Goal: Task Accomplishment & Management: Manage account settings

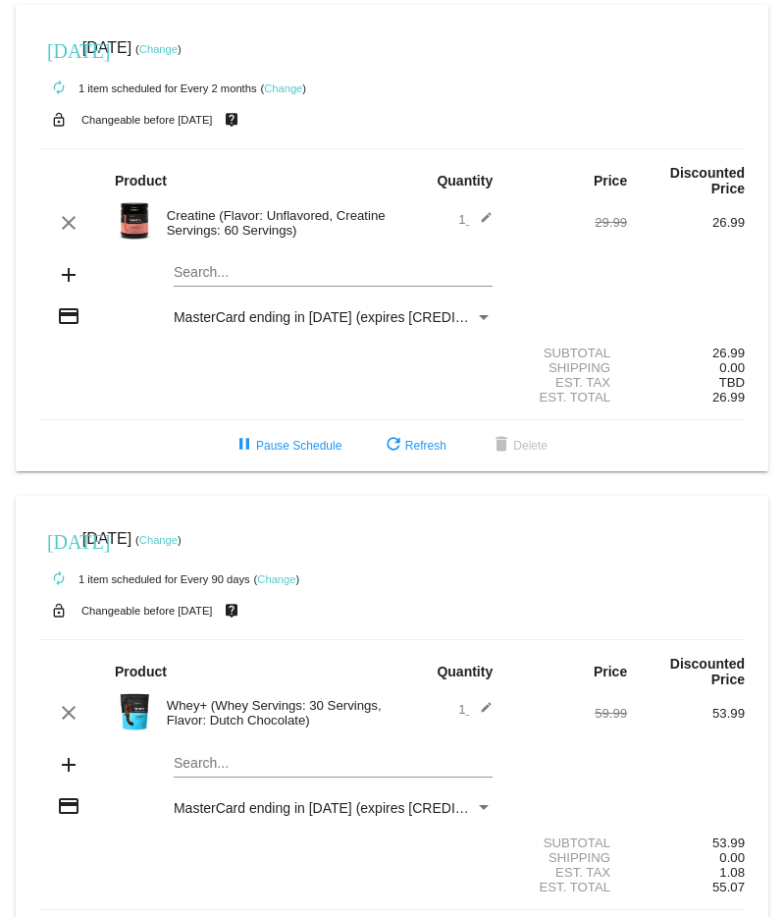
click at [287, 84] on link "Change" at bounding box center [283, 88] width 38 height 12
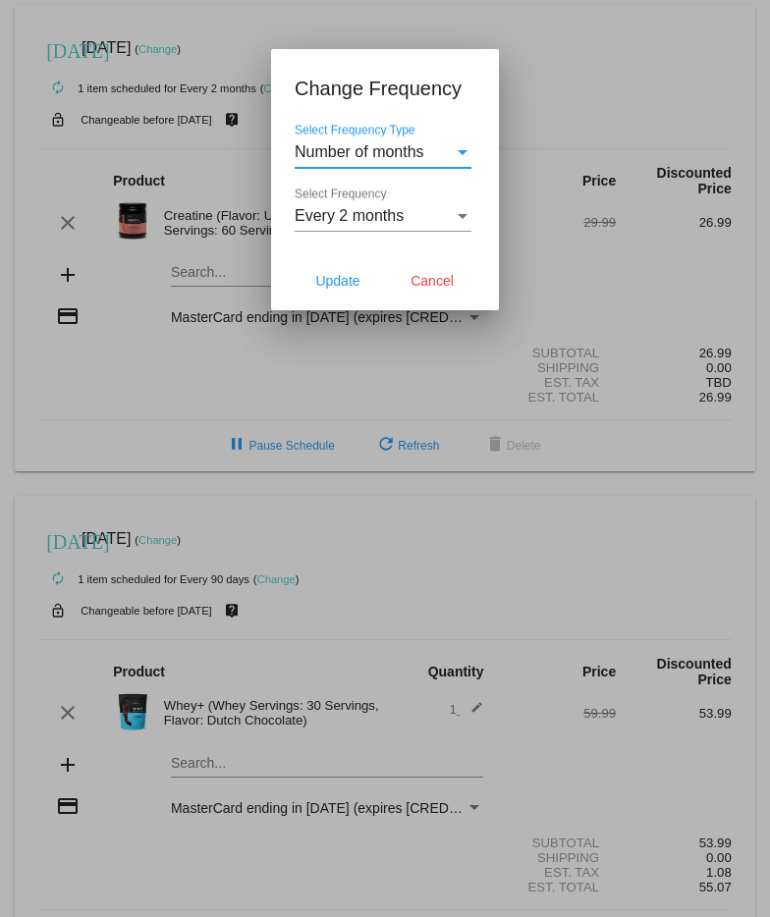
click at [541, 90] on div at bounding box center [385, 458] width 770 height 917
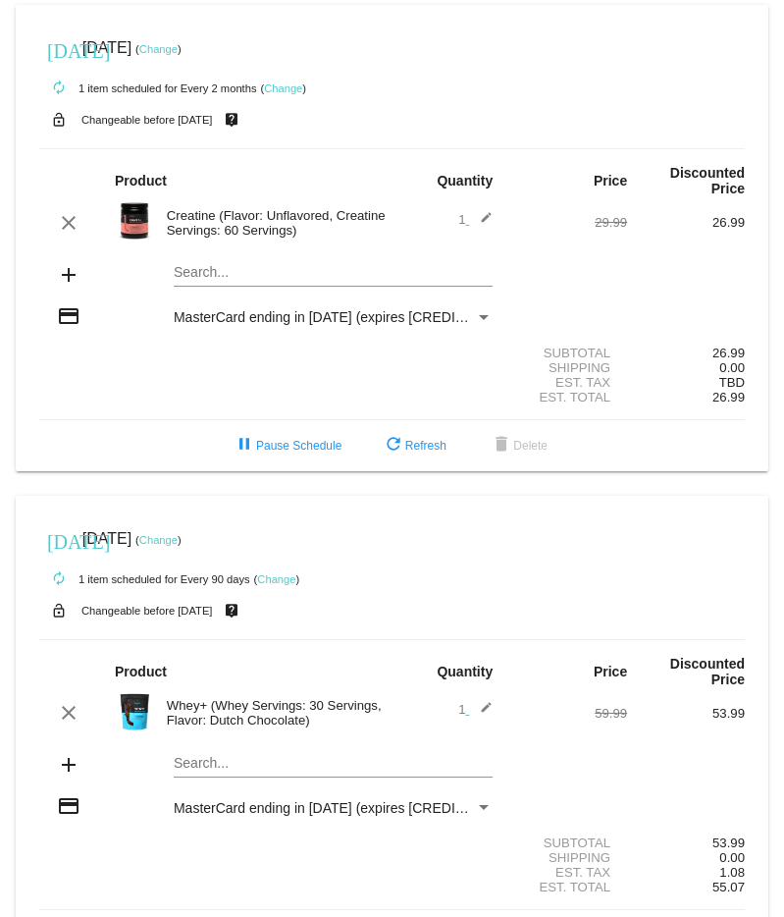
click at [293, 93] on link "Change" at bounding box center [283, 88] width 38 height 12
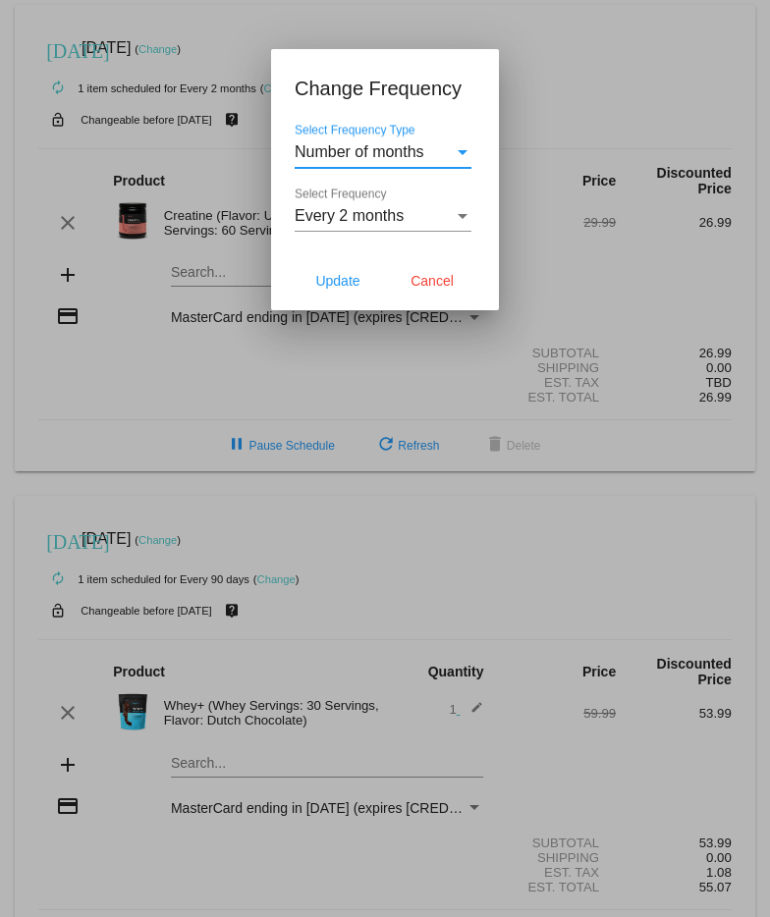
click at [409, 215] on div "Every 2 months" at bounding box center [373, 216] width 159 height 18
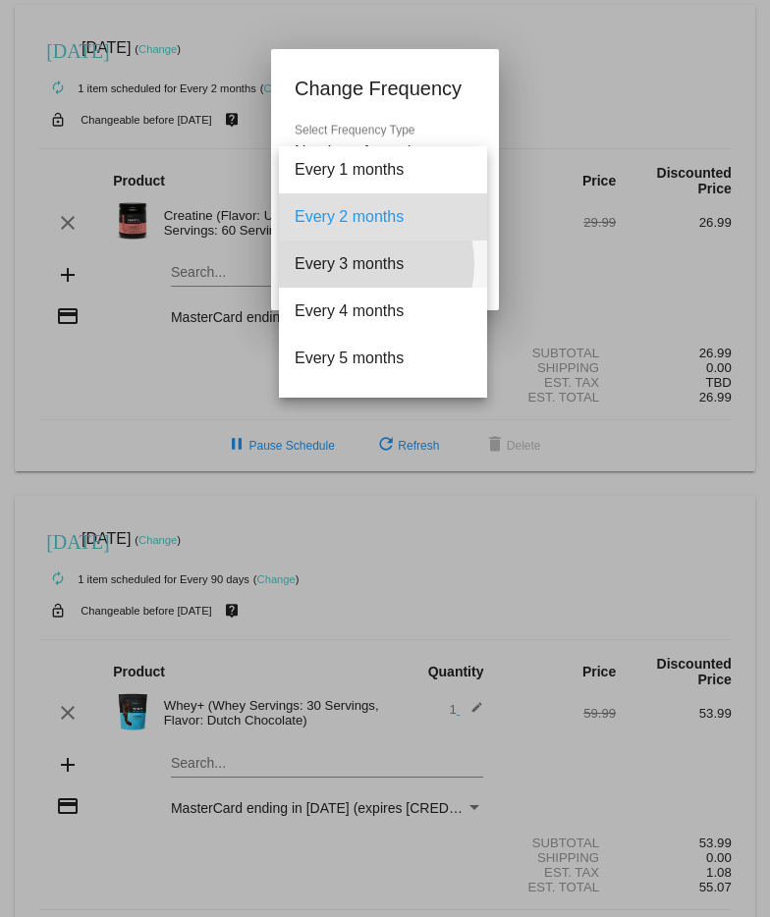
click at [349, 264] on span "Every 3 months" at bounding box center [382, 263] width 177 height 47
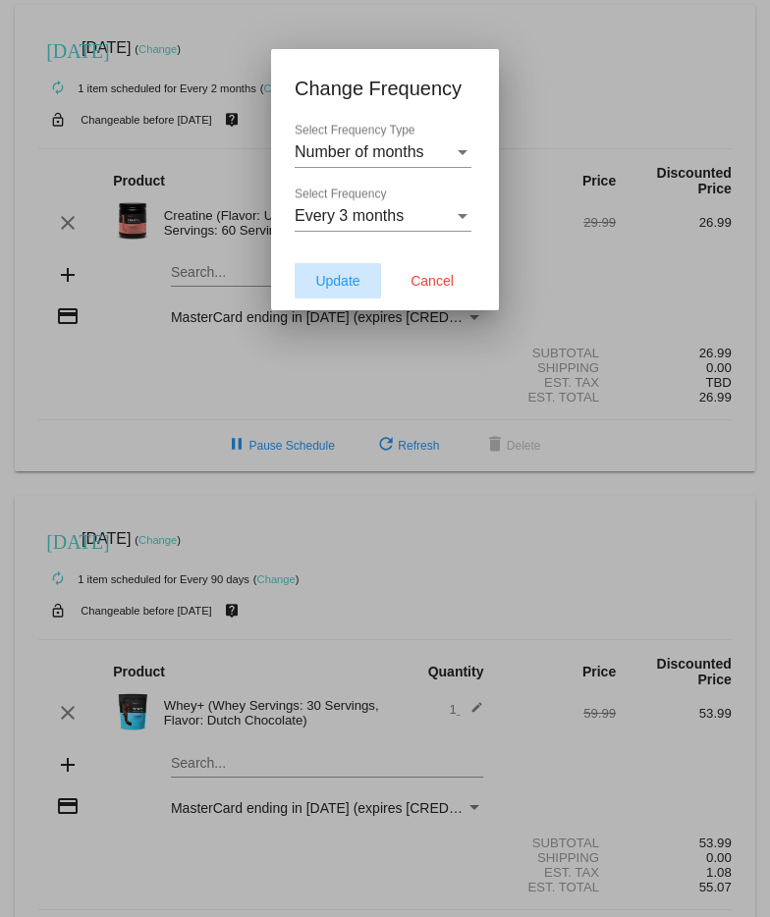
click at [355, 281] on span "Update" at bounding box center [337, 281] width 44 height 16
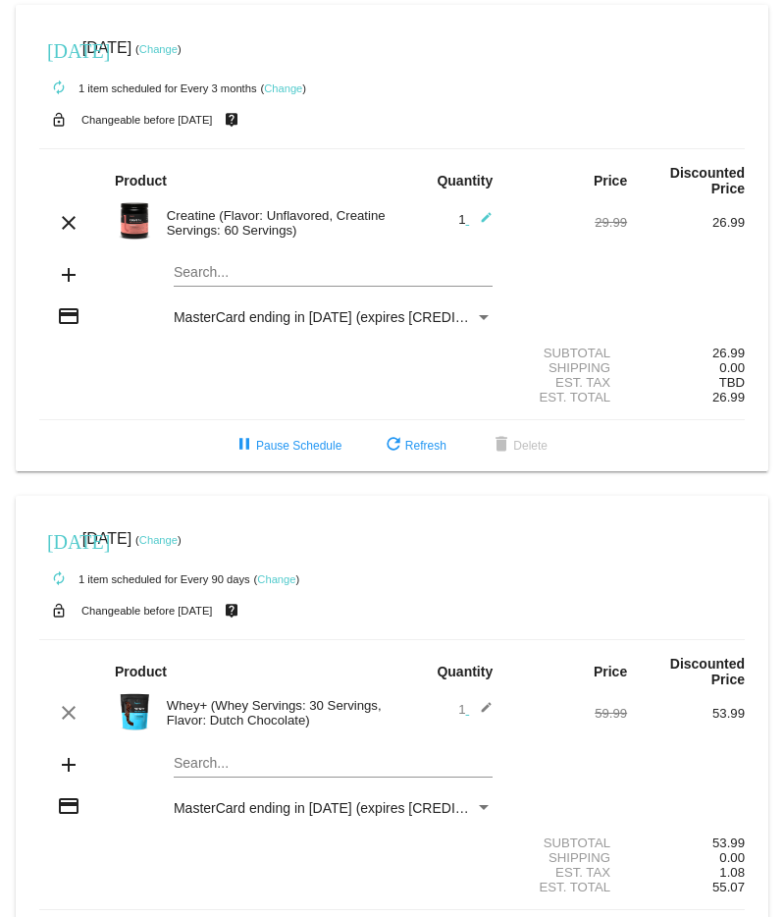
click at [178, 45] on link "Change" at bounding box center [158, 49] width 38 height 12
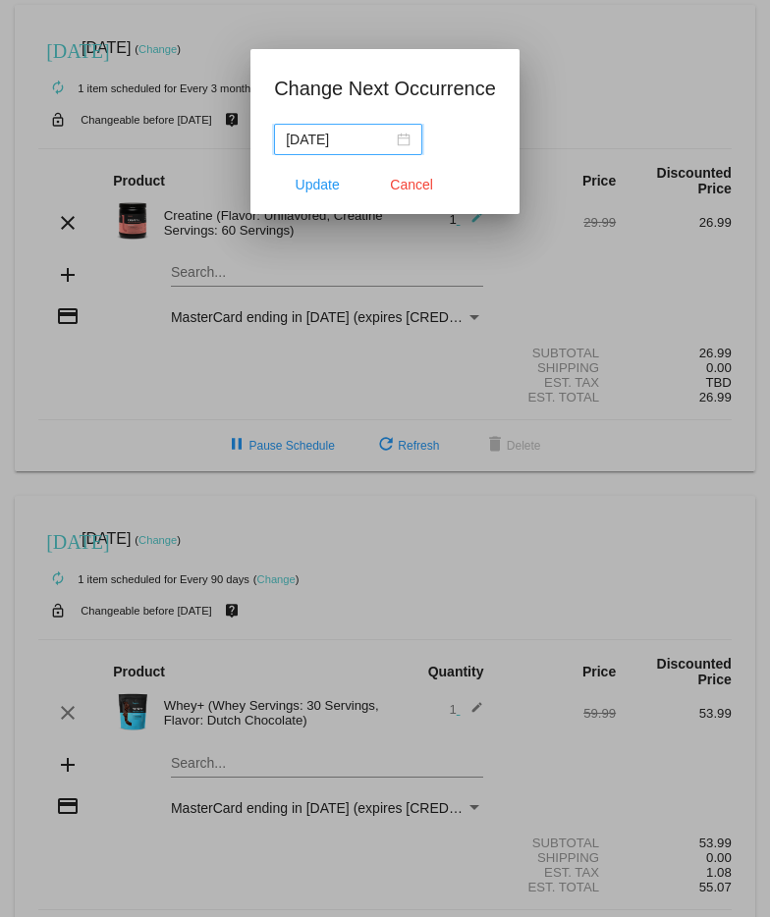
click at [321, 145] on input "[DATE]" at bounding box center [339, 140] width 107 height 22
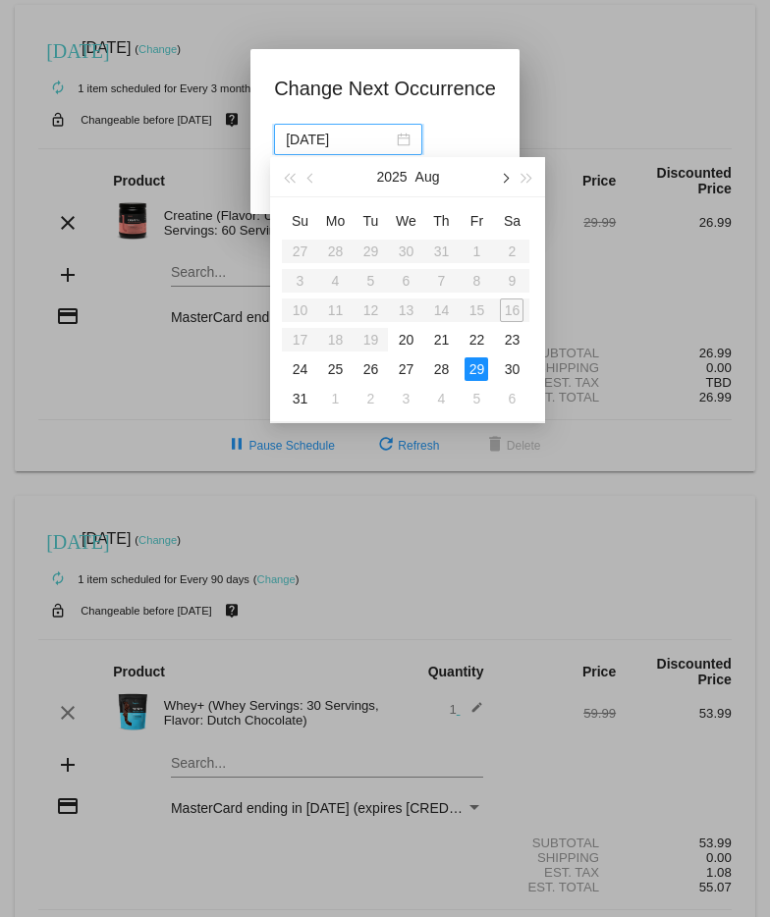
click at [510, 180] on button "button" at bounding box center [505, 176] width 22 height 39
click at [477, 342] on div "26" at bounding box center [476, 340] width 24 height 24
type input "[DATE]"
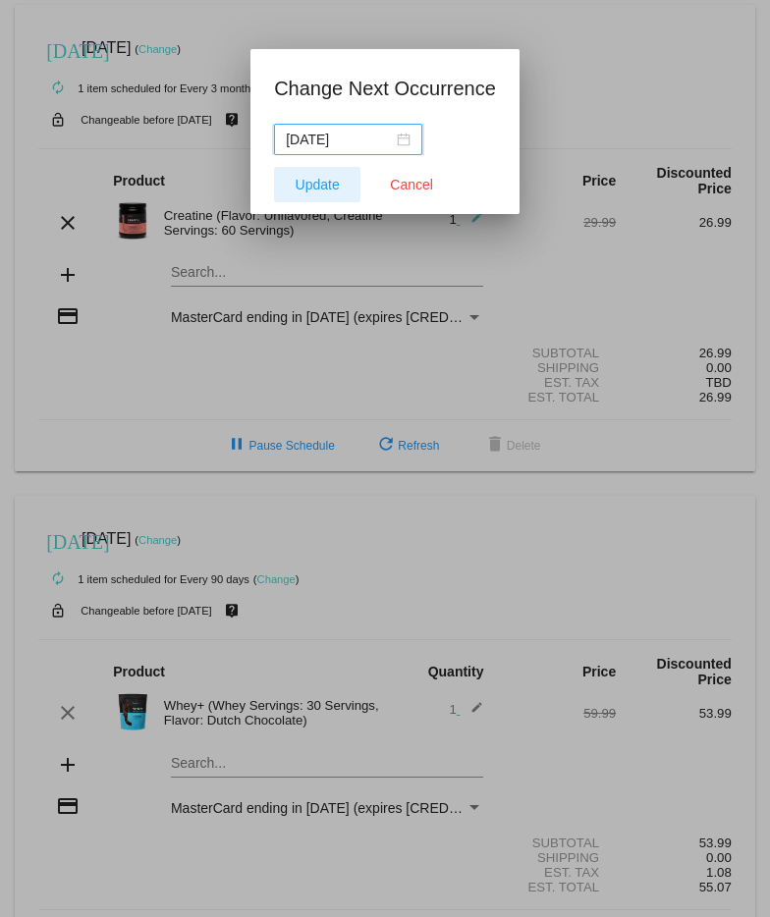
click at [306, 190] on span "Update" at bounding box center [317, 185] width 44 height 16
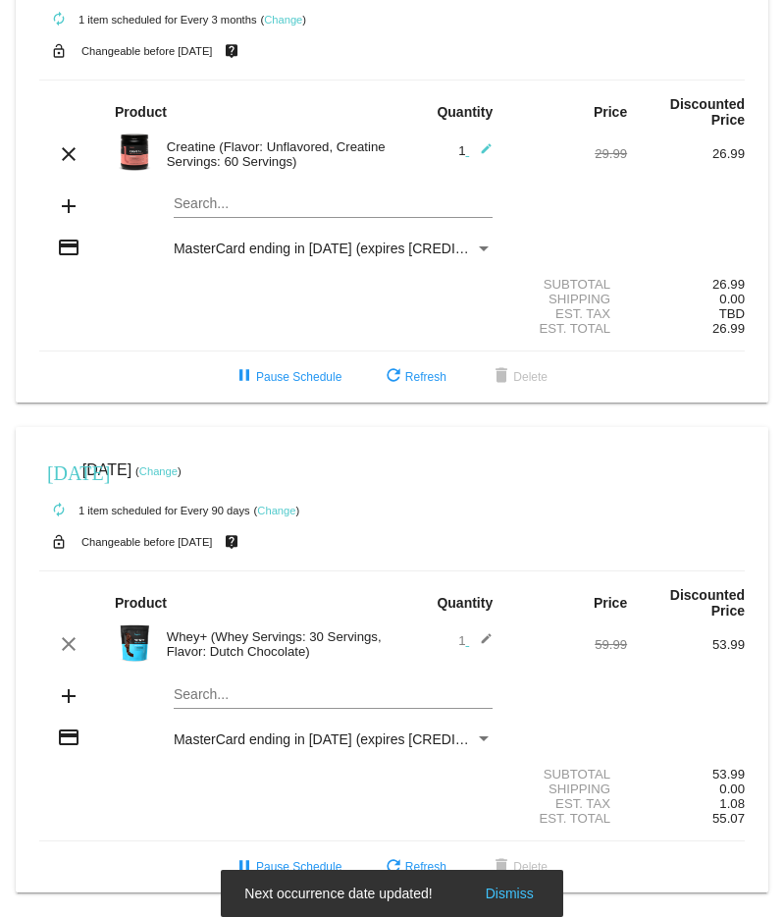
scroll to position [83, 0]
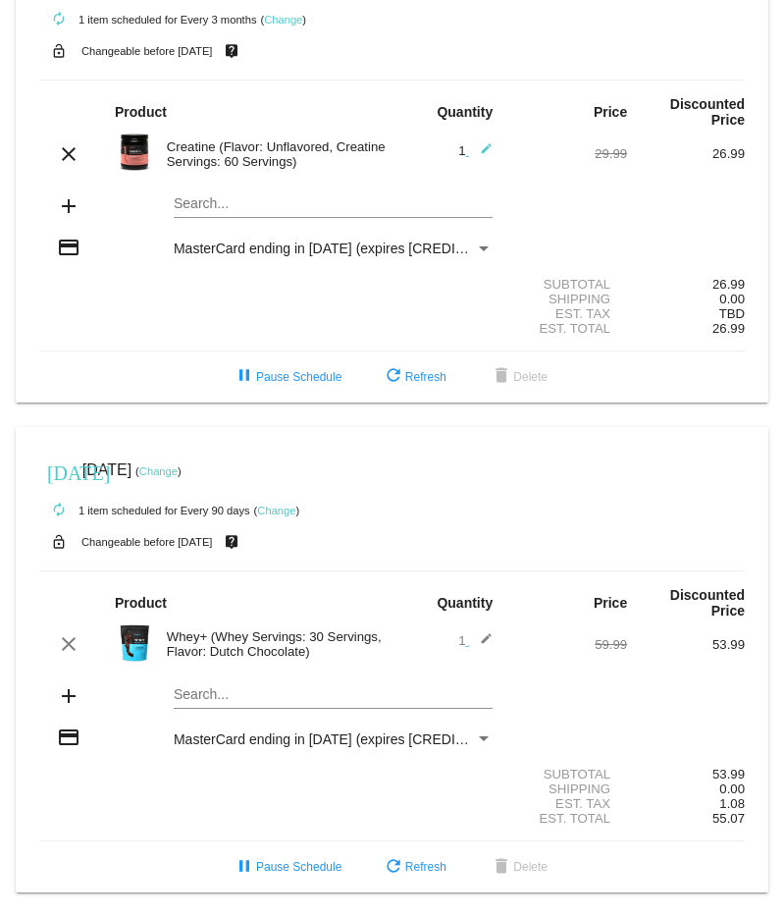
click at [178, 465] on link "Change" at bounding box center [158, 471] width 38 height 12
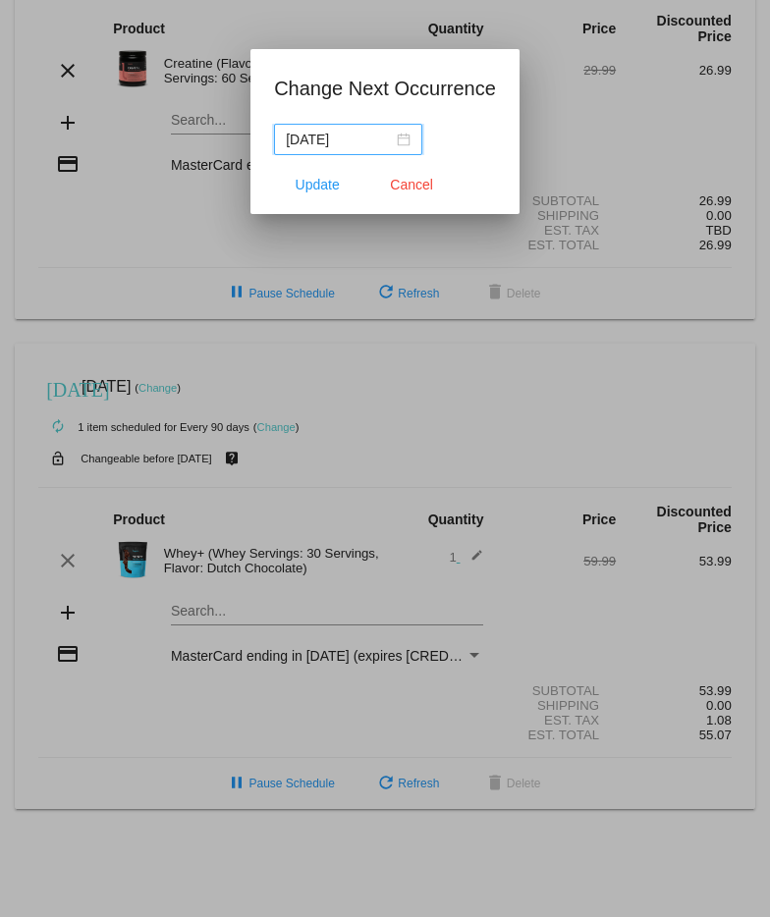
click at [340, 141] on input "[DATE]" at bounding box center [339, 140] width 107 height 22
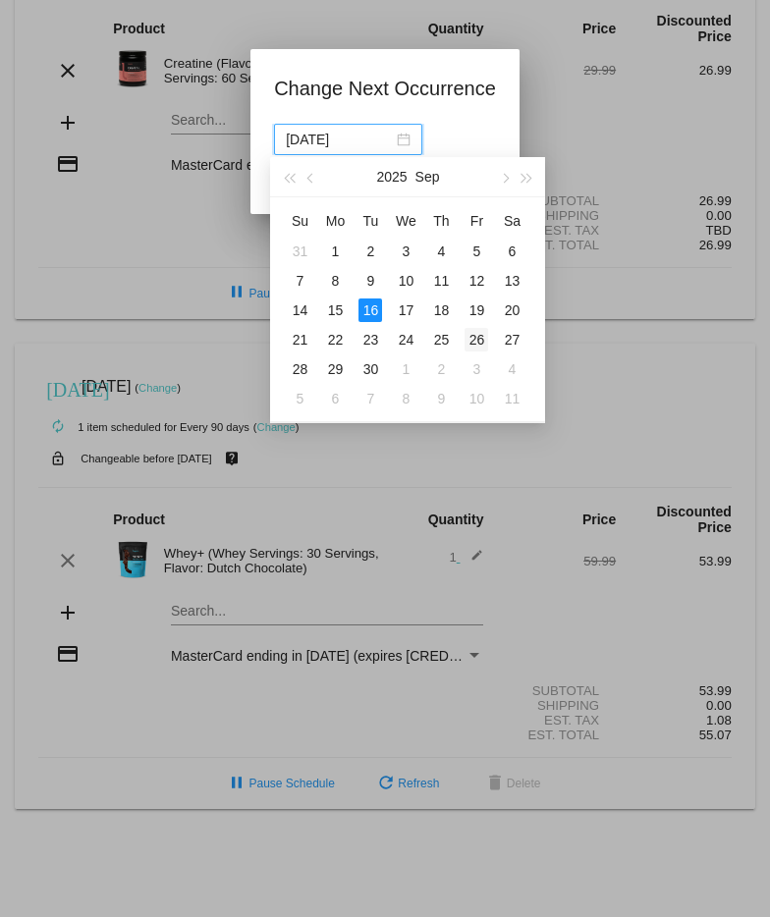
click at [477, 339] on div "26" at bounding box center [476, 340] width 24 height 24
type input "[DATE]"
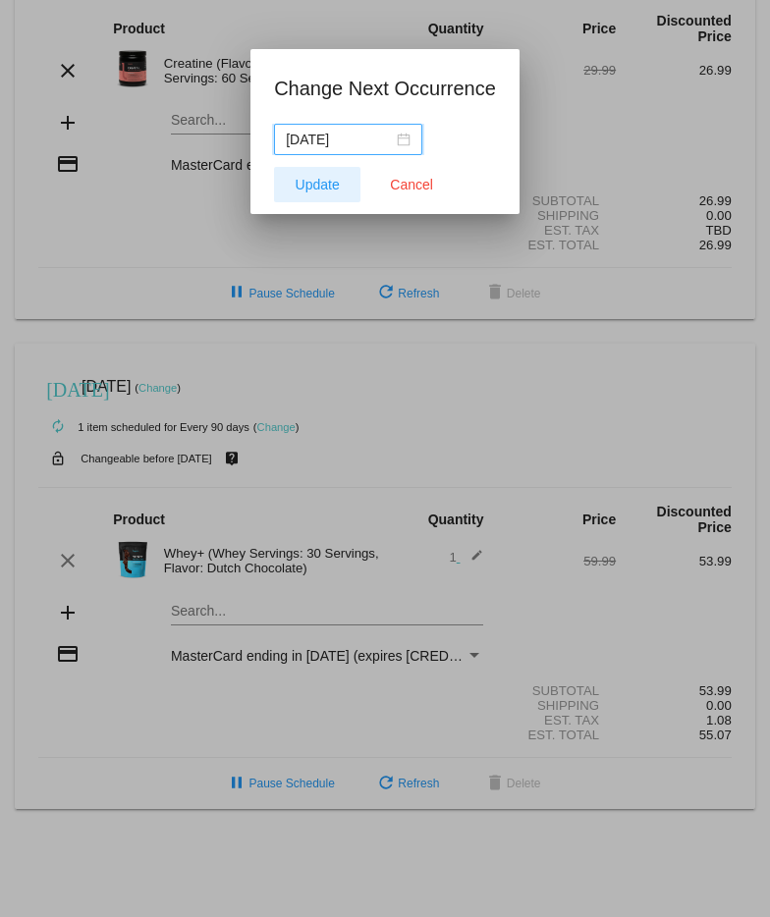
click at [296, 177] on span "Update" at bounding box center [317, 185] width 44 height 16
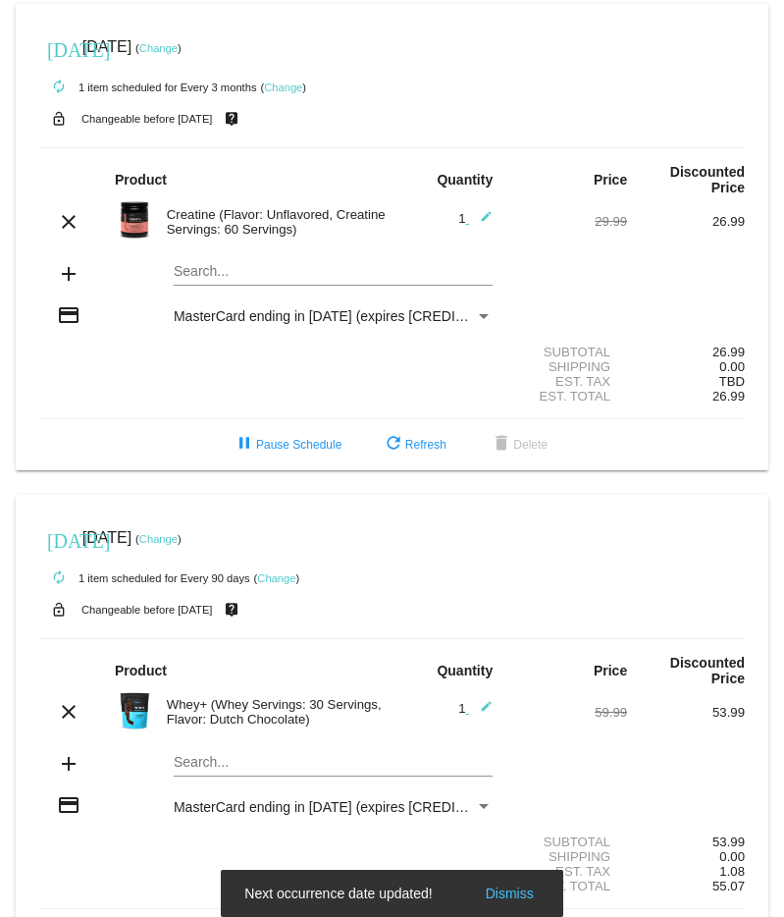
scroll to position [0, 0]
